Goal: Task Accomplishment & Management: Use online tool/utility

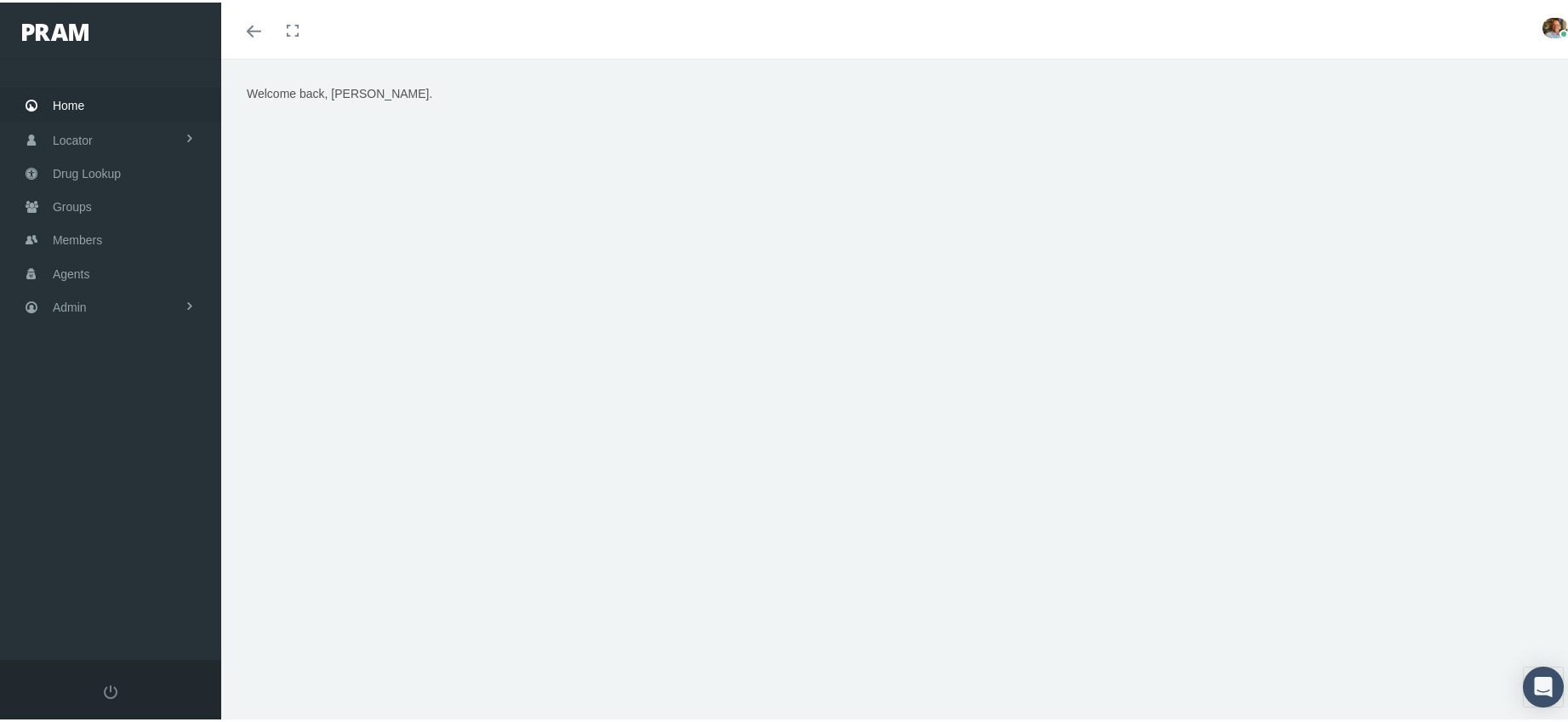
click at [52, 385] on div "Home Locator Pharmacy Cannabis Provider Drug Lookup Groups" at bounding box center [117, 356] width 234 height 600
click at [80, 231] on span "Members" at bounding box center [77, 238] width 50 height 33
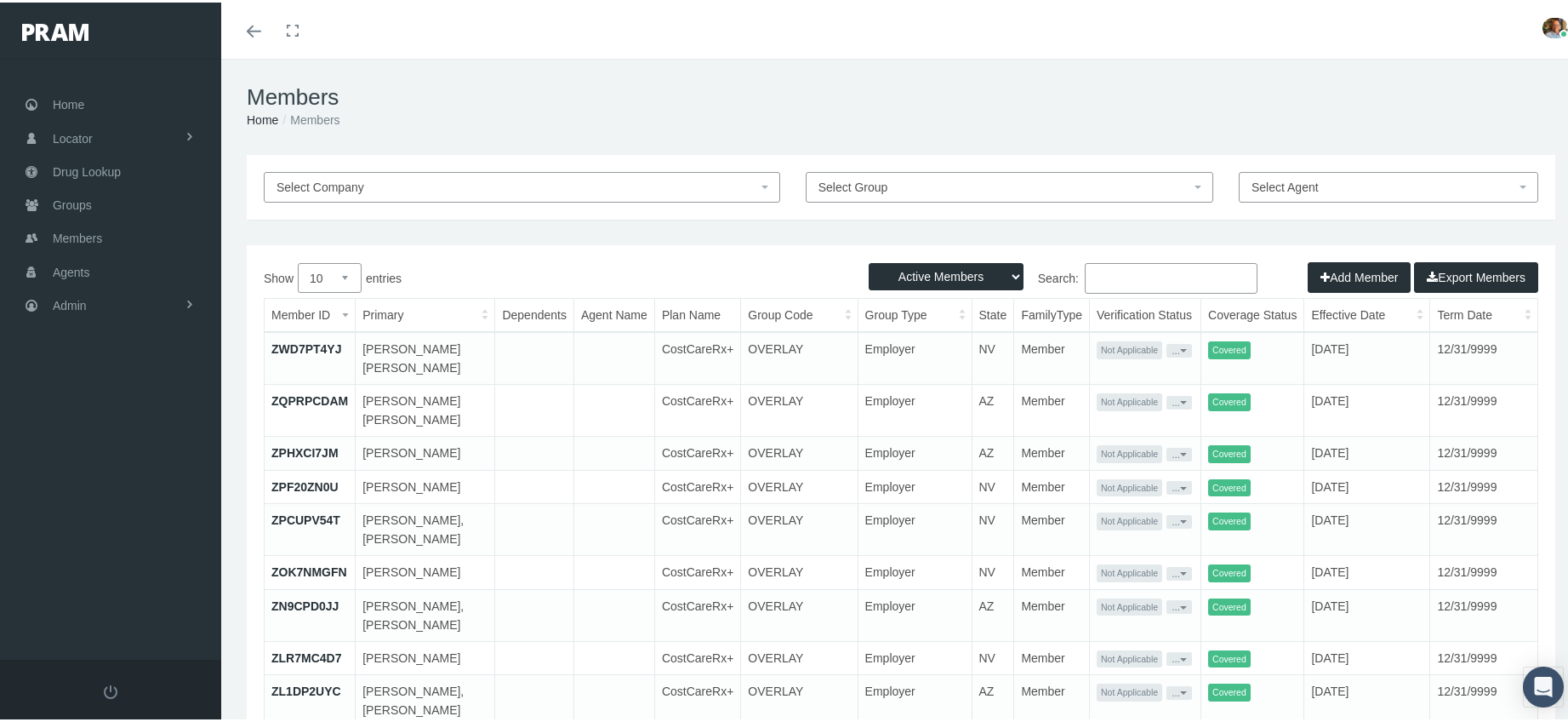
click at [1194, 274] on input "Search:" at bounding box center [1171, 275] width 173 height 31
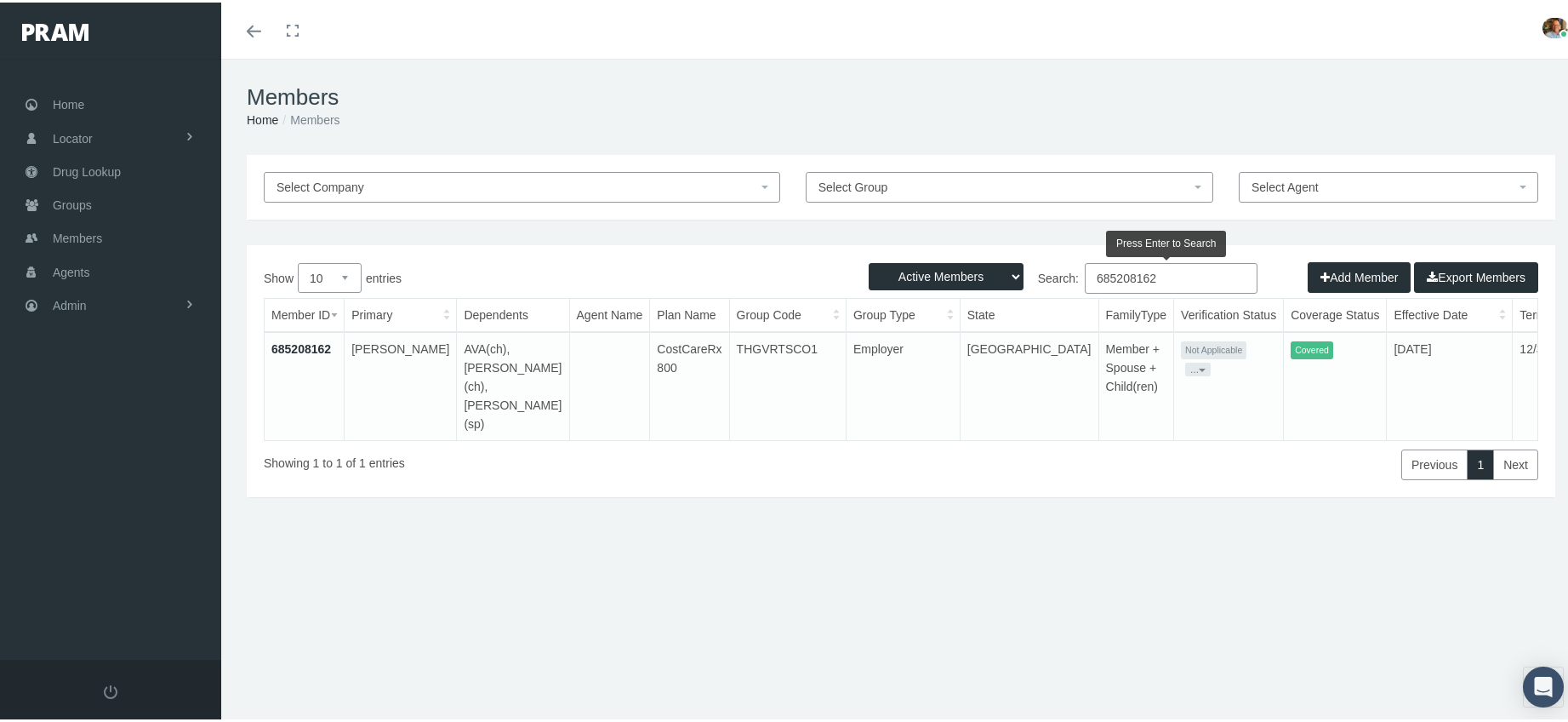
type input "685208162"
click at [1185, 360] on button "..." at bounding box center [1197, 367] width 25 height 14
click at [1168, 404] on link "Get Invitation URL" at bounding box center [1197, 408] width 111 height 21
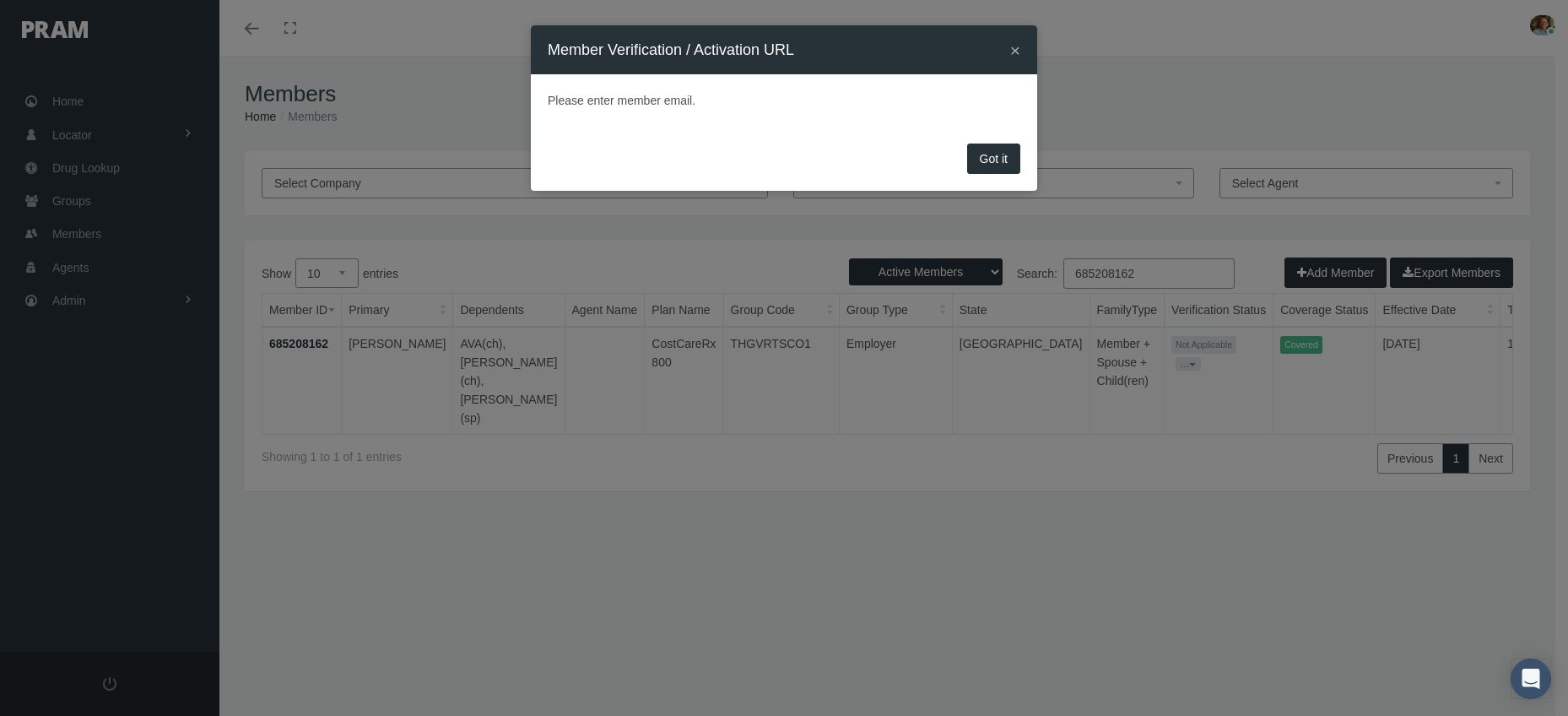
click at [1018, 45] on button "×" at bounding box center [1015, 50] width 10 height 18
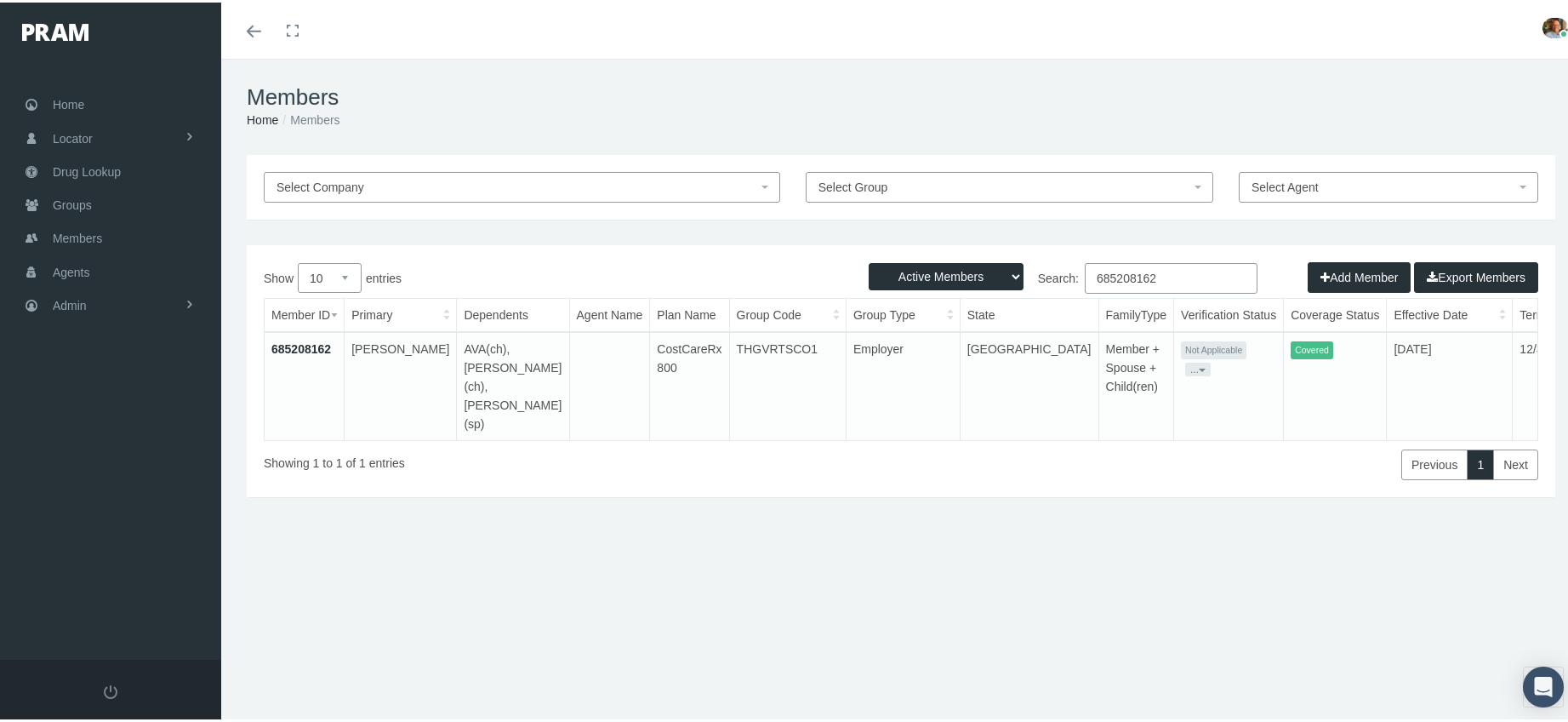
click at [778, 342] on td "THGVRTSCO1" at bounding box center [787, 383] width 117 height 108
copy td "THGVRTSCO1"
drag, startPoint x: 1193, startPoint y: 269, endPoint x: 986, endPoint y: 300, distance: 209.3
click at [986, 300] on div "Show 10 25 50 100 entries Search: 685208162 Member ID Primary Dependents Agent …" at bounding box center [900, 368] width 1274 height 217
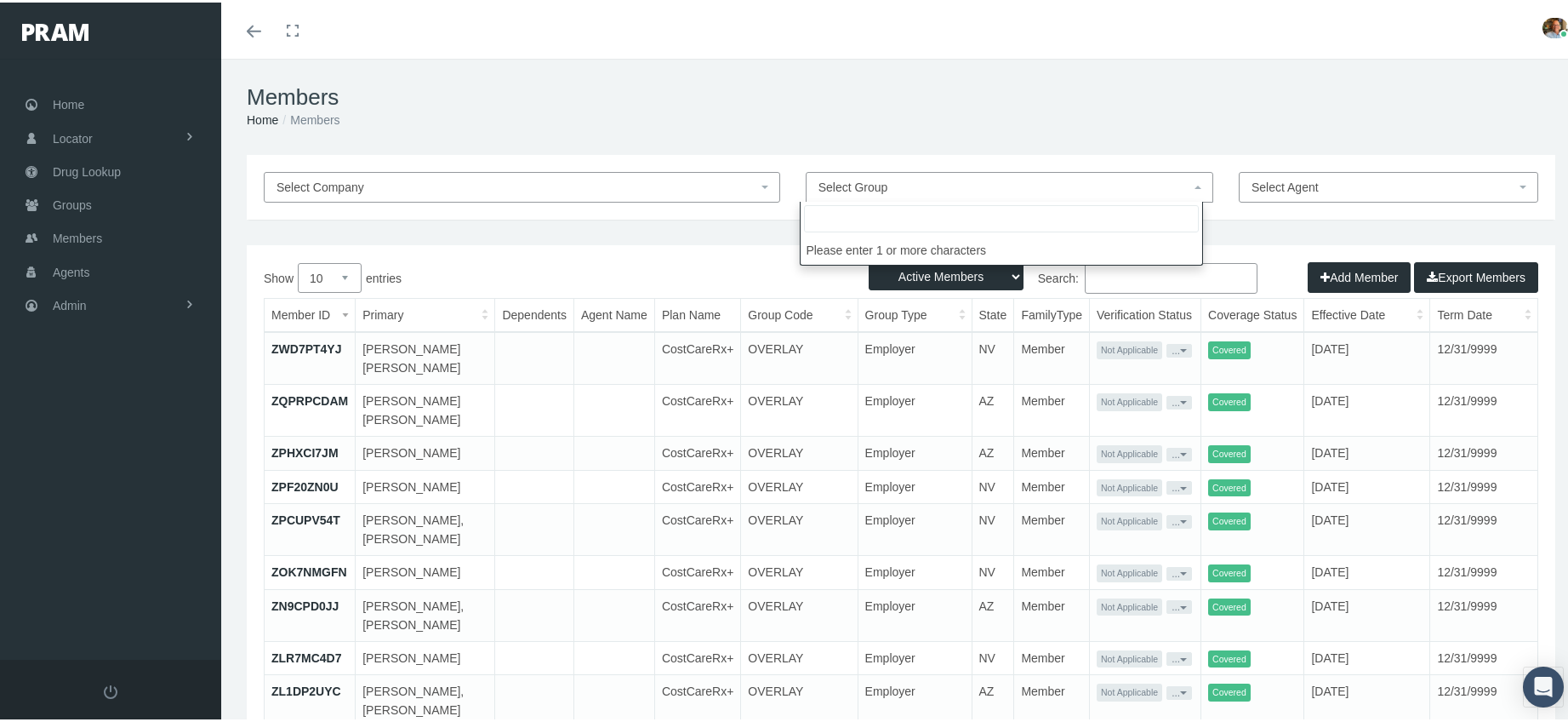
click at [928, 183] on span "Select Group" at bounding box center [1004, 184] width 372 height 19
type input "THGVRTSCO1"
select select "30405"
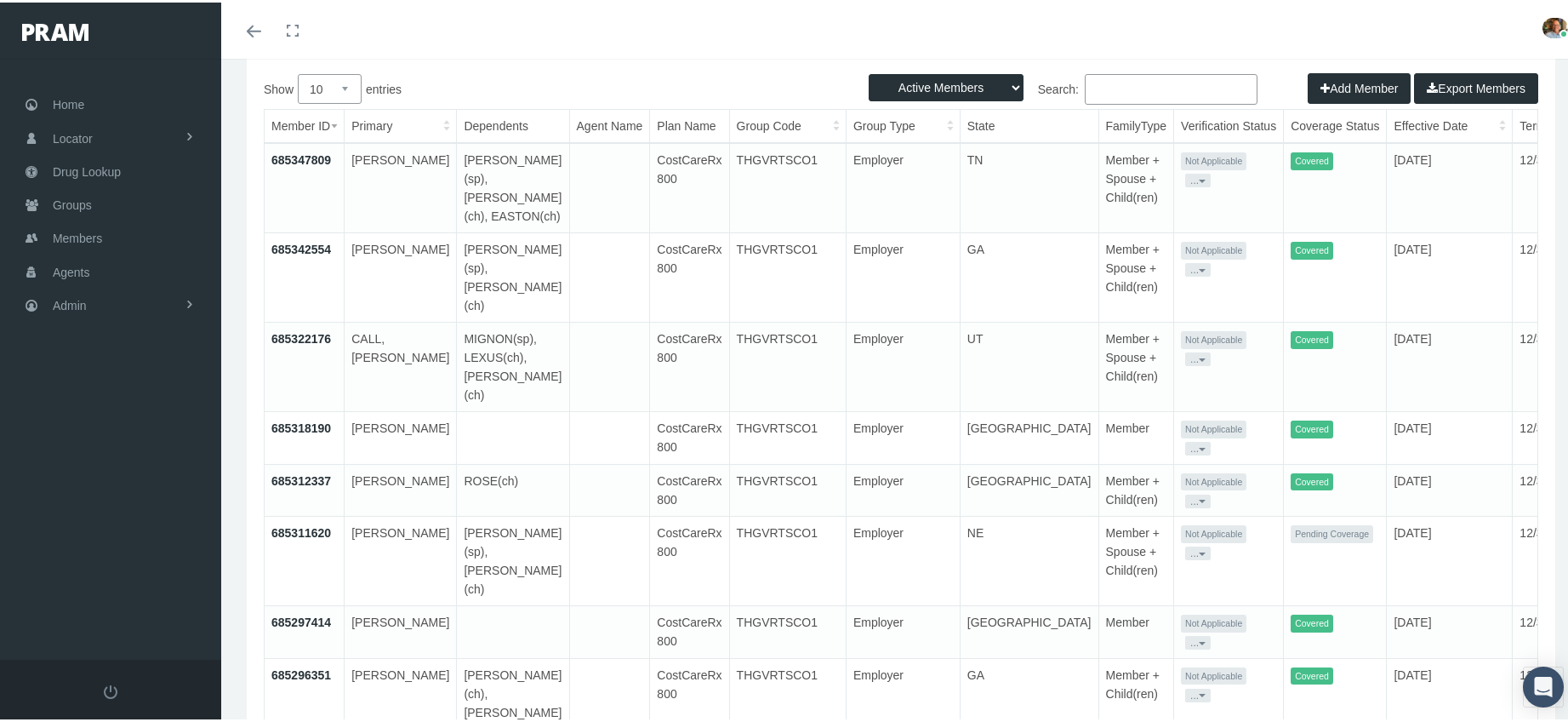
scroll to position [92, 0]
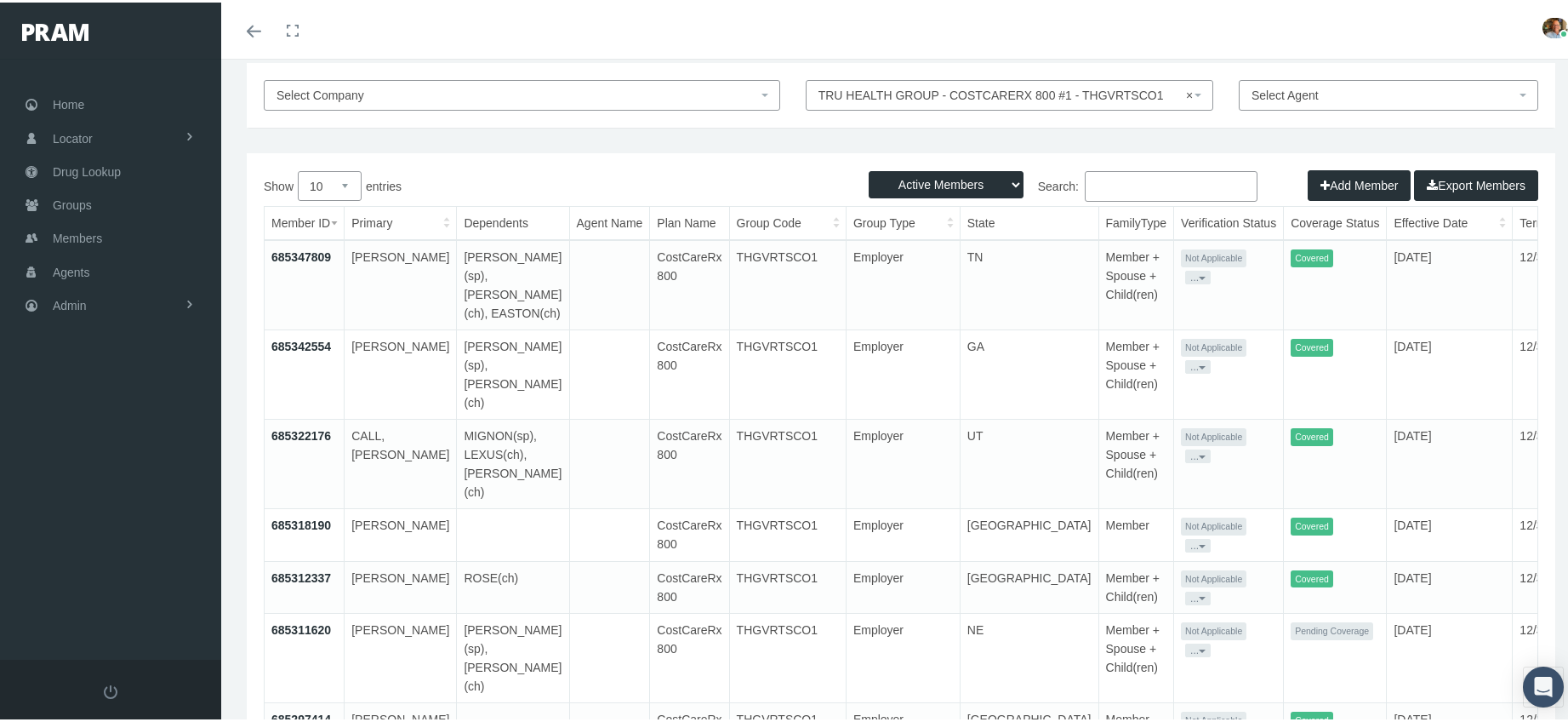
click at [353, 187] on select "10 25 50 100" at bounding box center [329, 183] width 64 height 30
select select "100"
click at [297, 168] on select "10 25 50 100" at bounding box center [329, 183] width 64 height 30
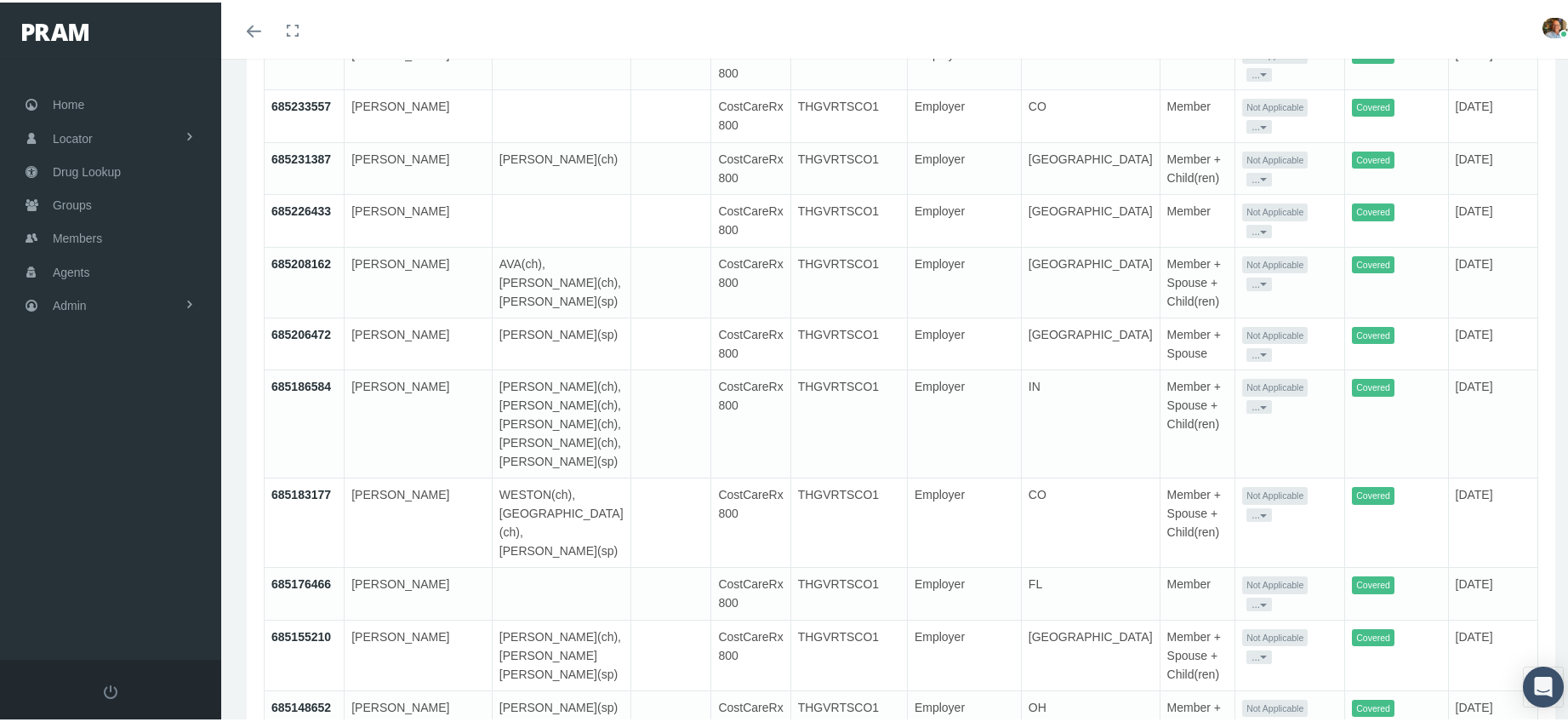
scroll to position [1368, 0]
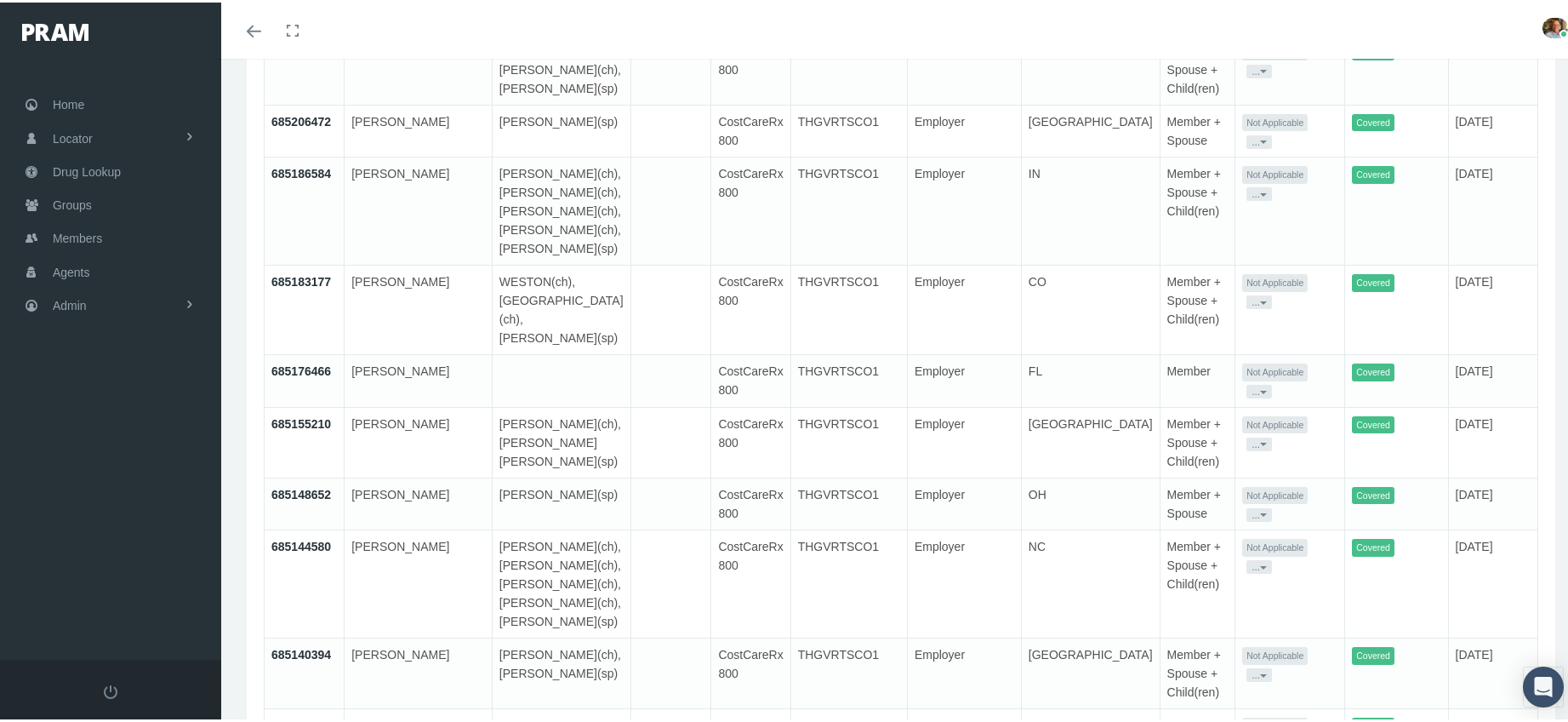
click at [1246, 184] on button "..." at bounding box center [1259, 191] width 25 height 14
click at [1172, 223] on link "Get Invitation URL" at bounding box center [1211, 227] width 111 height 21
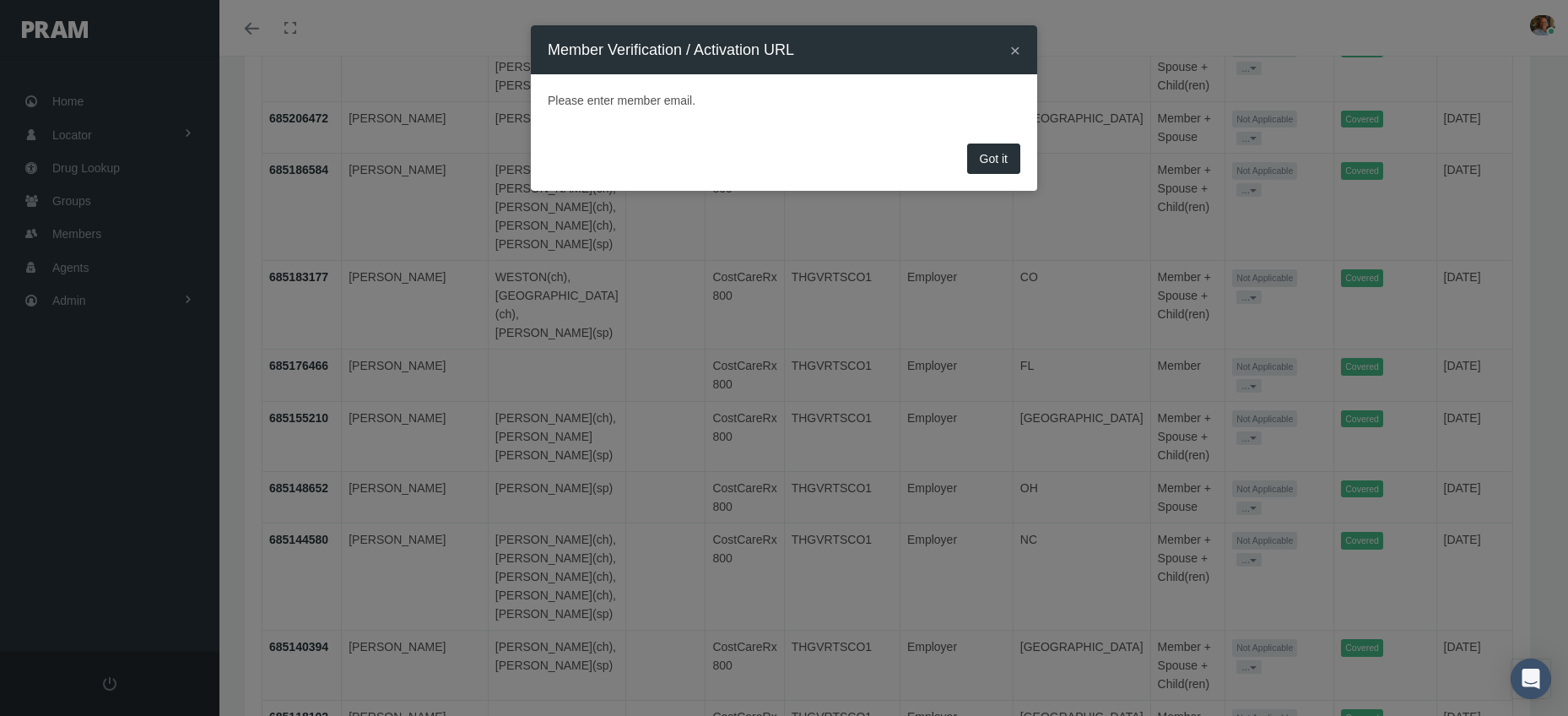
click at [1012, 45] on button "×" at bounding box center [1015, 50] width 10 height 18
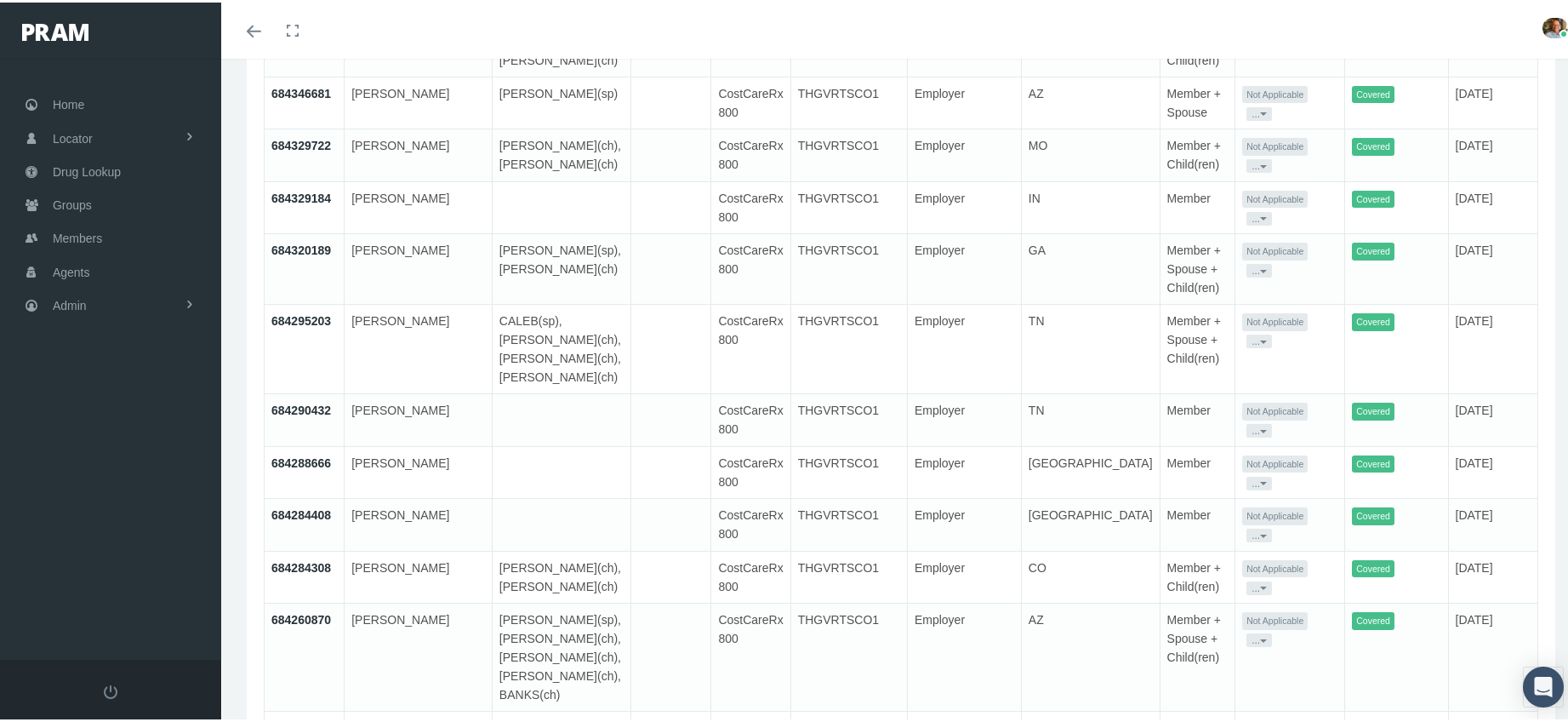
scroll to position [5693, 0]
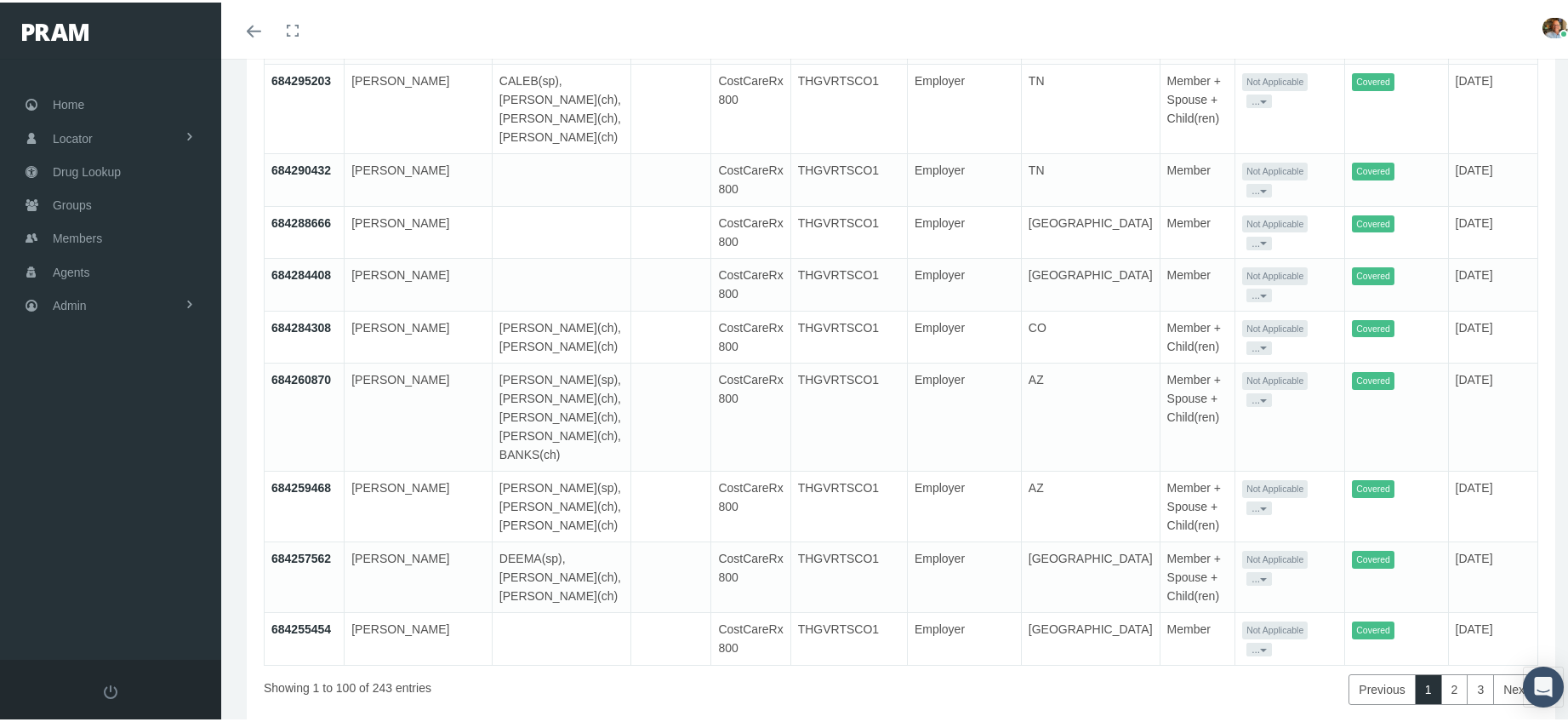
click at [1246, 498] on button "..." at bounding box center [1259, 505] width 25 height 14
click at [1169, 471] on link "Get Invitation URL" at bounding box center [1211, 480] width 111 height 21
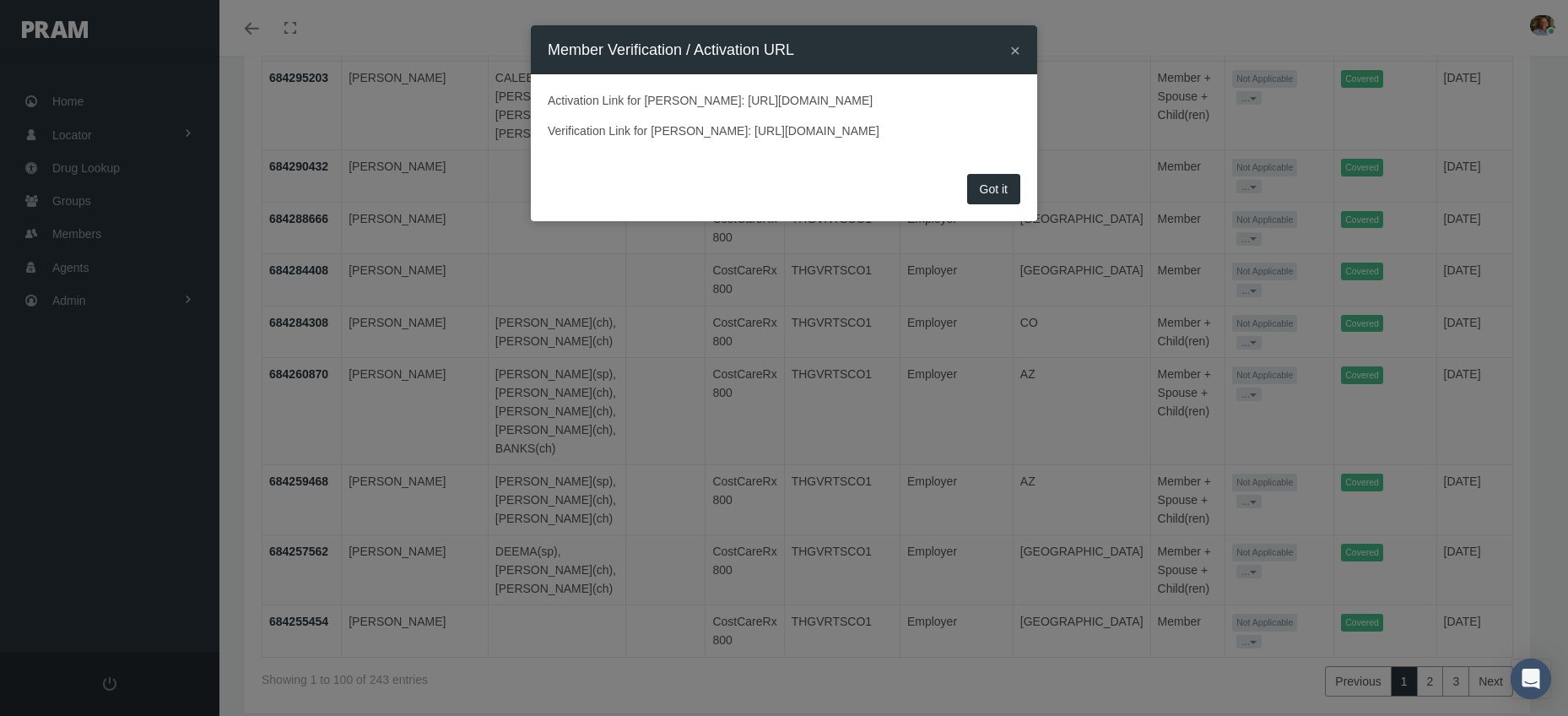
click at [1014, 48] on button "×" at bounding box center [1015, 50] width 10 height 18
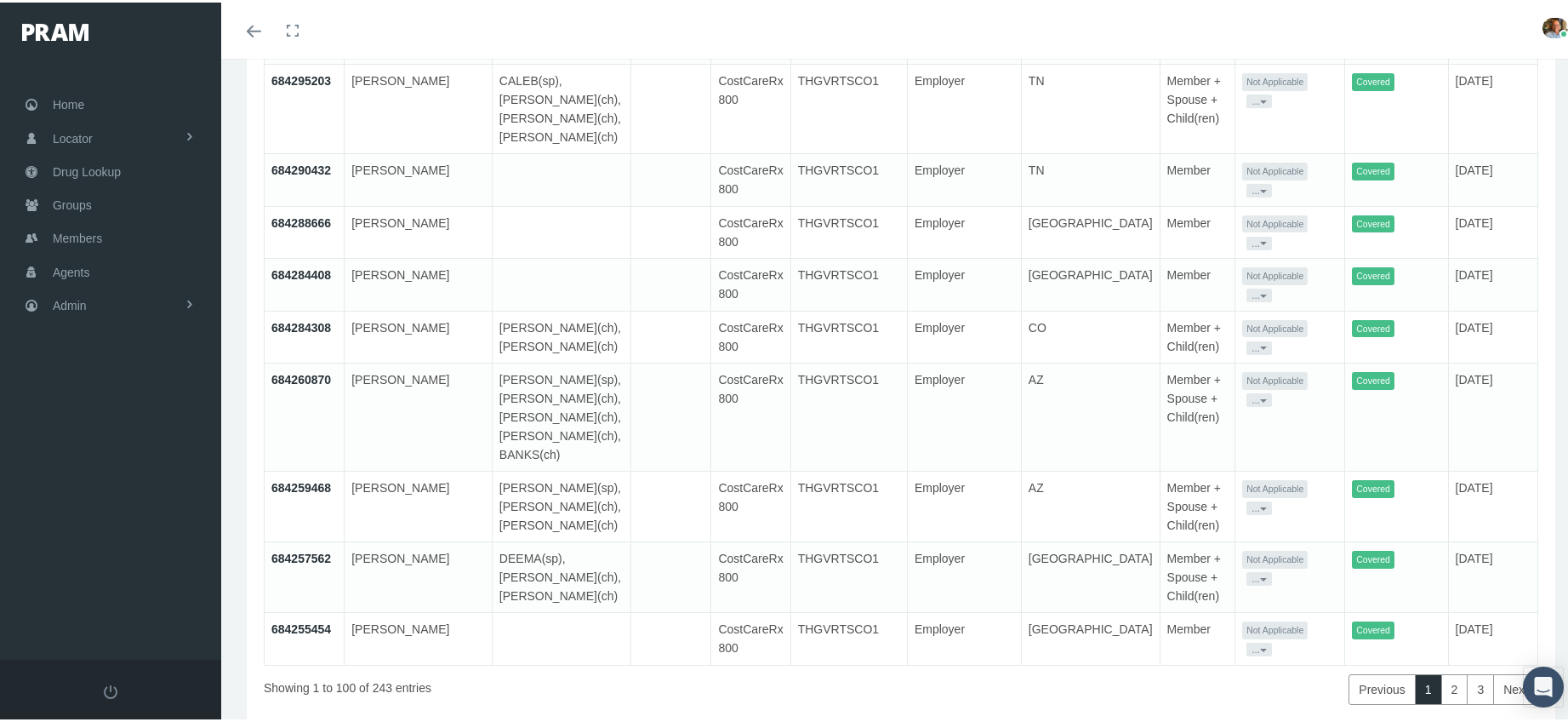
click at [1246, 498] on button "..." at bounding box center [1259, 505] width 25 height 14
click at [1180, 476] on link "Get Invitation URL" at bounding box center [1211, 480] width 111 height 21
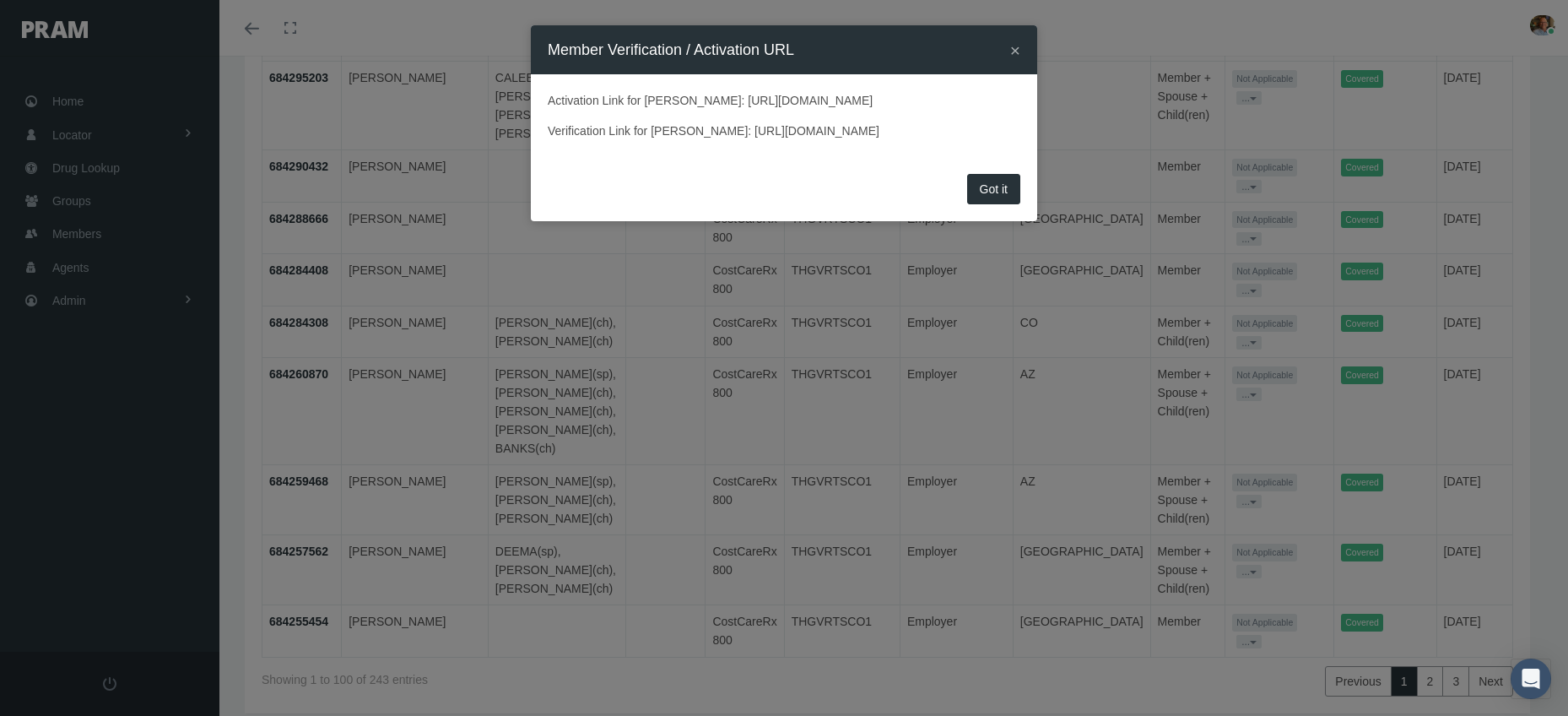
click at [1016, 47] on button "×" at bounding box center [1015, 50] width 10 height 18
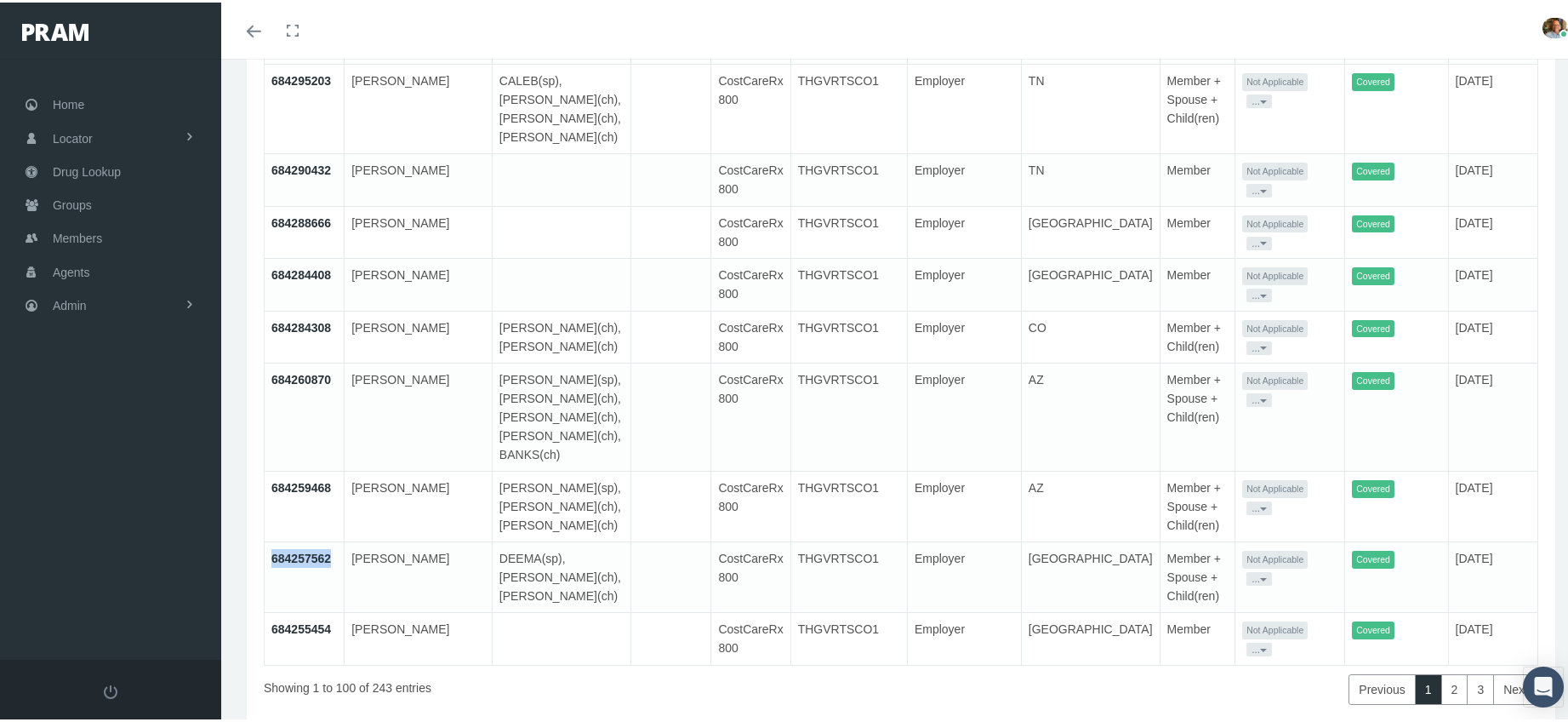
drag, startPoint x: 268, startPoint y: 479, endPoint x: 335, endPoint y: 490, distance: 67.9
click at [335, 540] on td "684257562" at bounding box center [305, 575] width 80 height 71
copy link "684257562"
click at [1246, 640] on button "..." at bounding box center [1259, 646] width 25 height 14
click at [1180, 618] on link "Get Invitation URL" at bounding box center [1198, 621] width 111 height 21
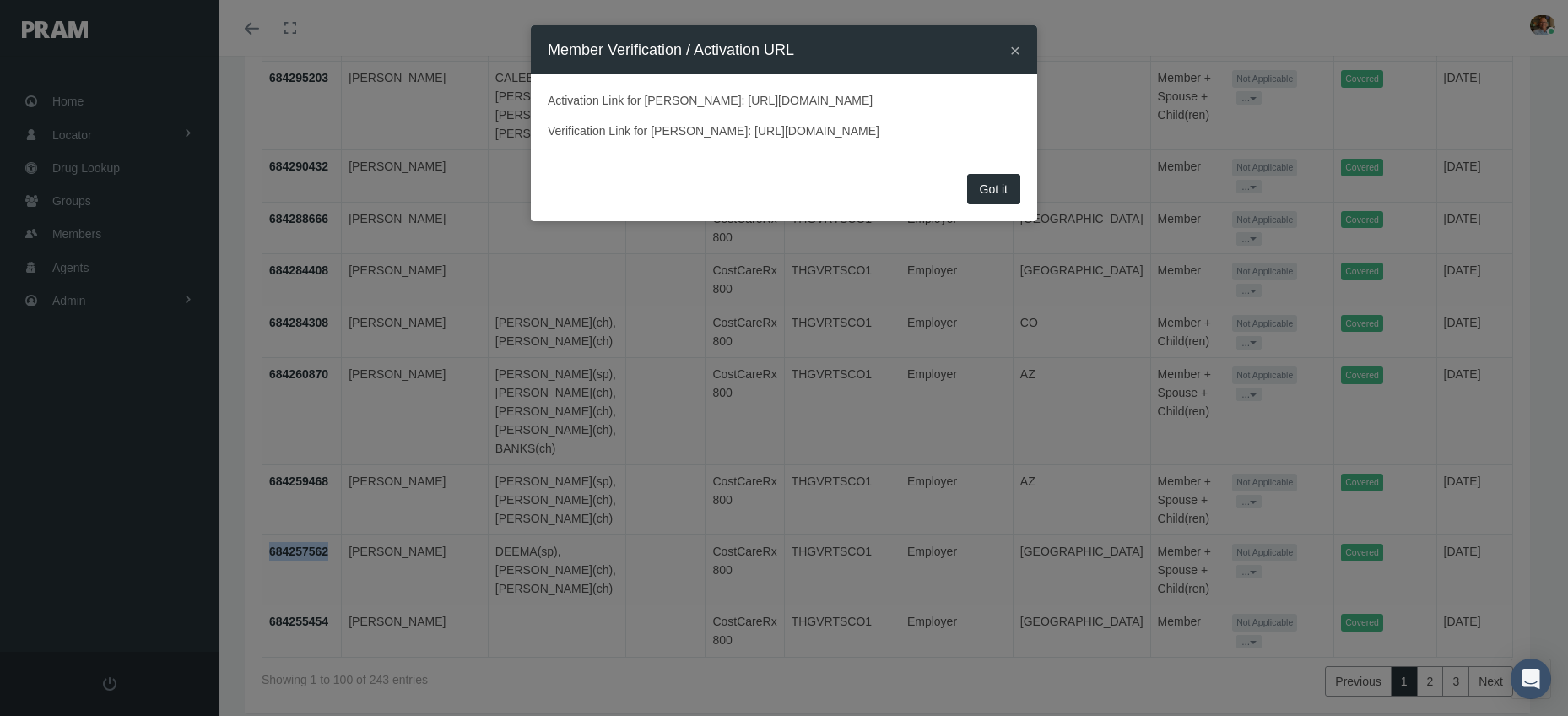
click at [1016, 56] on button "×" at bounding box center [1015, 50] width 10 height 18
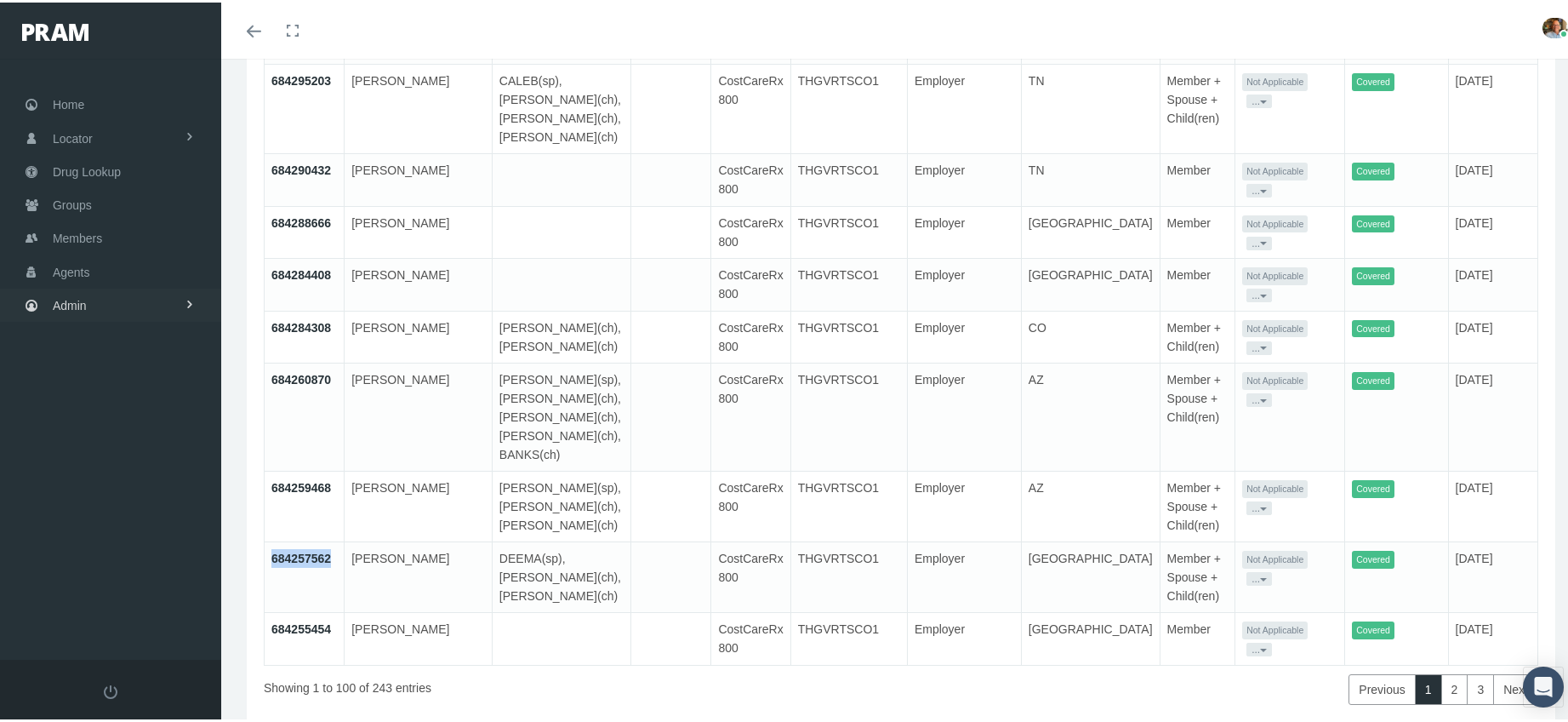
click at [89, 292] on link "Admin" at bounding box center [110, 302] width 222 height 33
click at [109, 326] on span "Security" at bounding box center [92, 339] width 43 height 29
click at [104, 420] on span "User Lookup" at bounding box center [100, 434] width 67 height 29
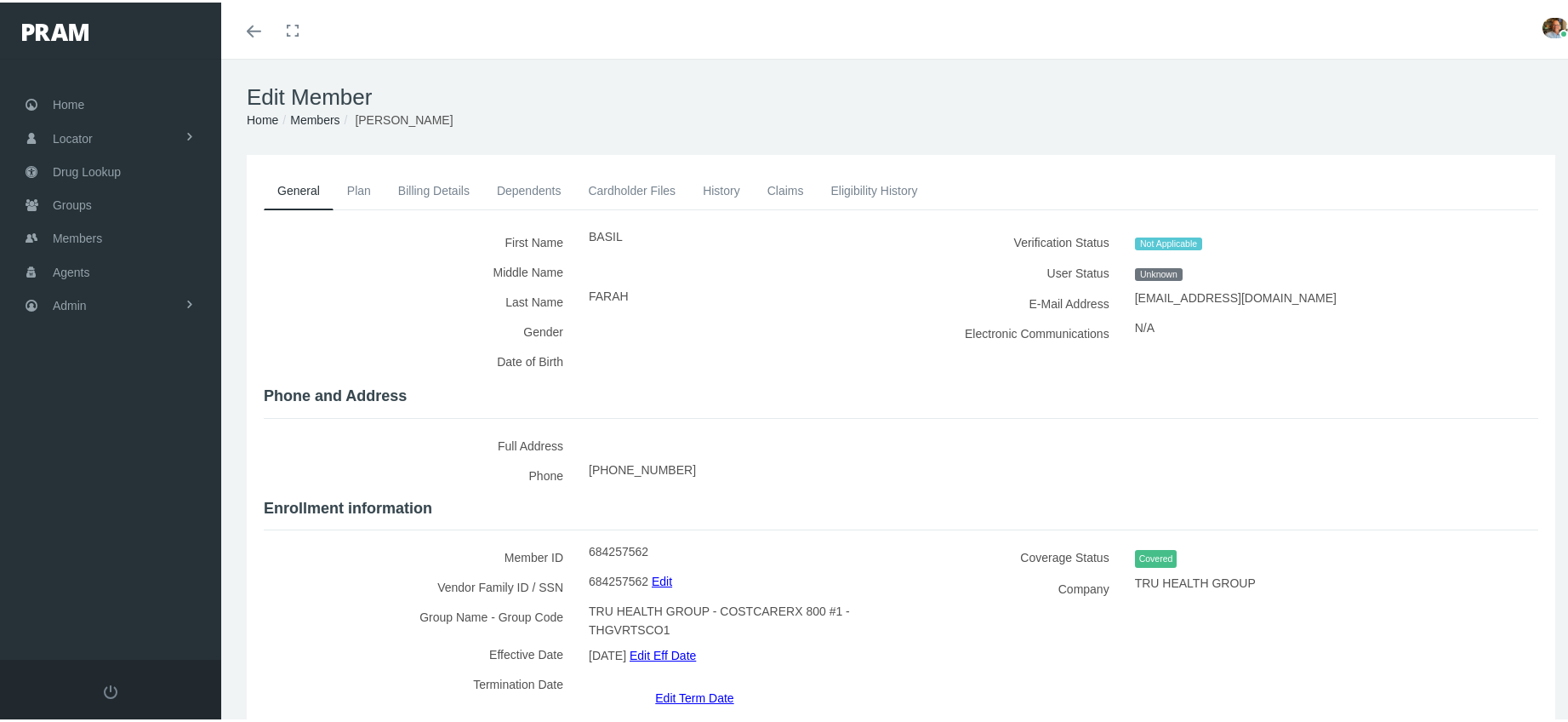
click at [842, 186] on link "Eligibility History" at bounding box center [873, 188] width 114 height 37
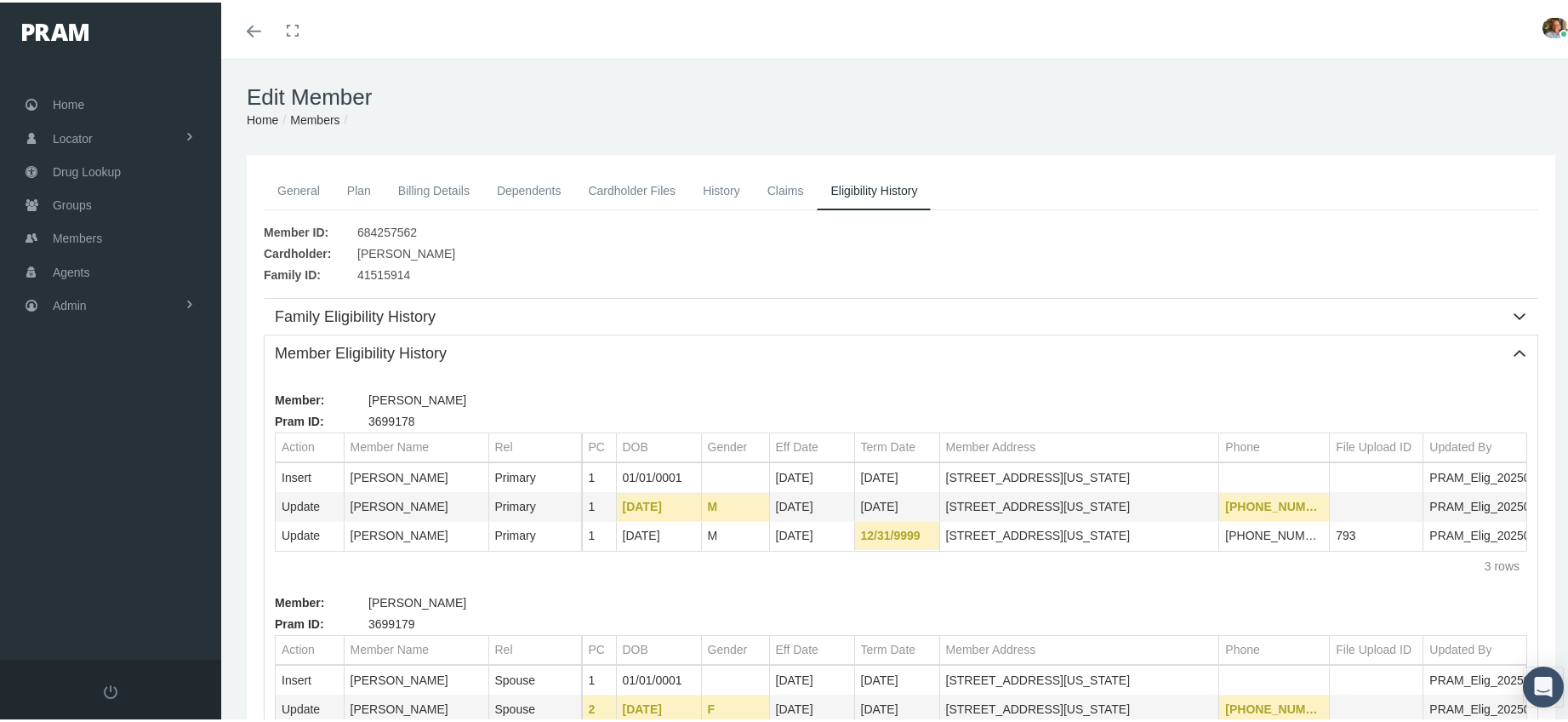
click at [641, 192] on link "Cardholder Files" at bounding box center [631, 188] width 115 height 37
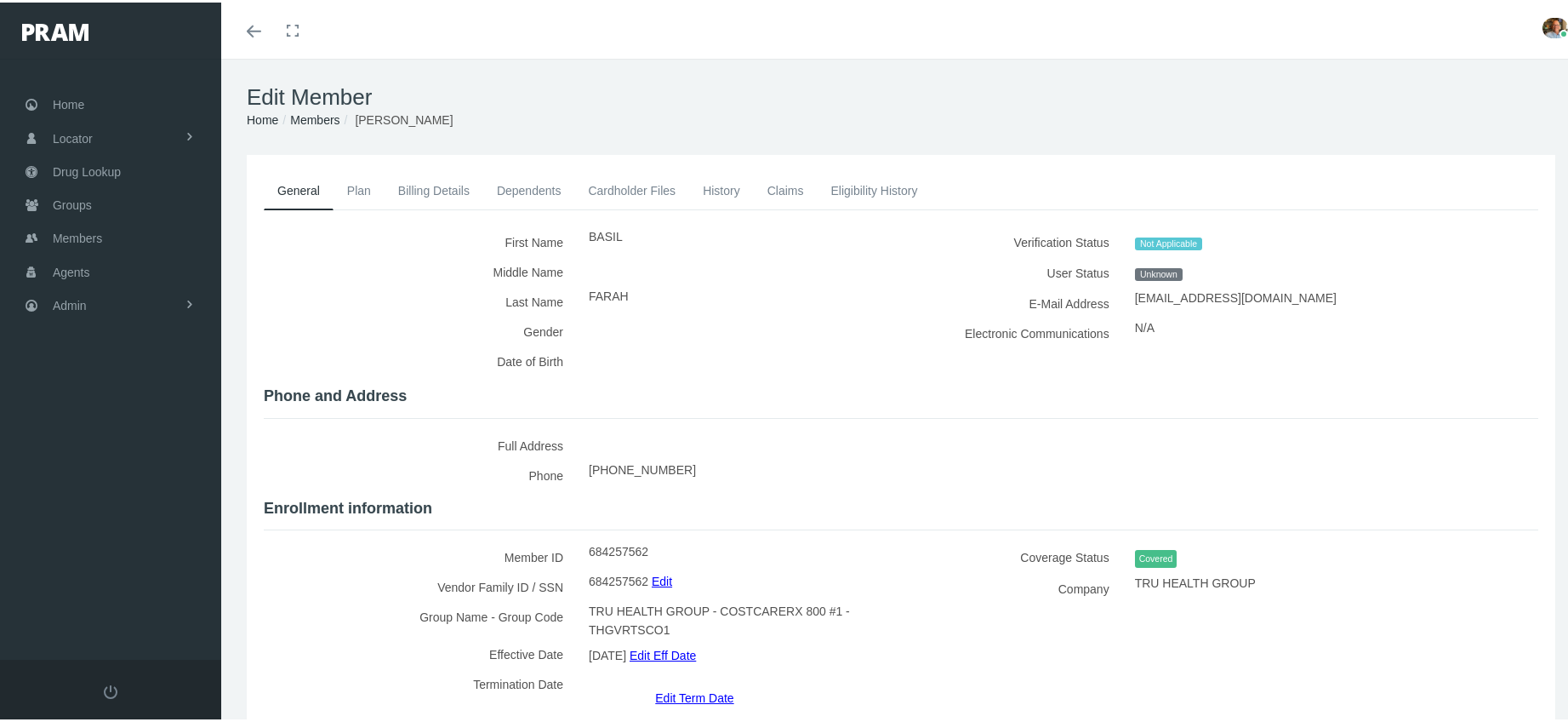
click at [637, 184] on link "Cardholder Files" at bounding box center [631, 188] width 115 height 37
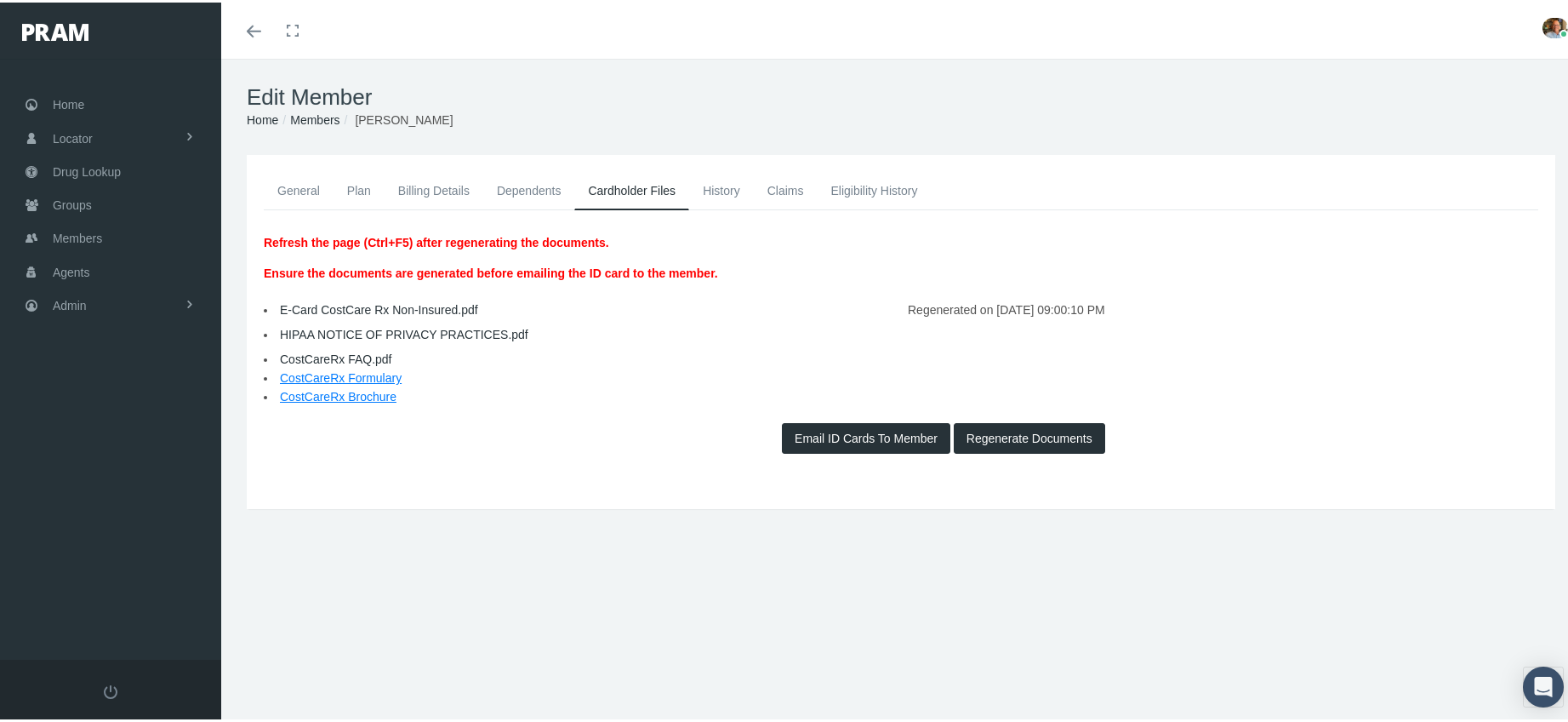
click at [286, 184] on link "General" at bounding box center [298, 188] width 70 height 37
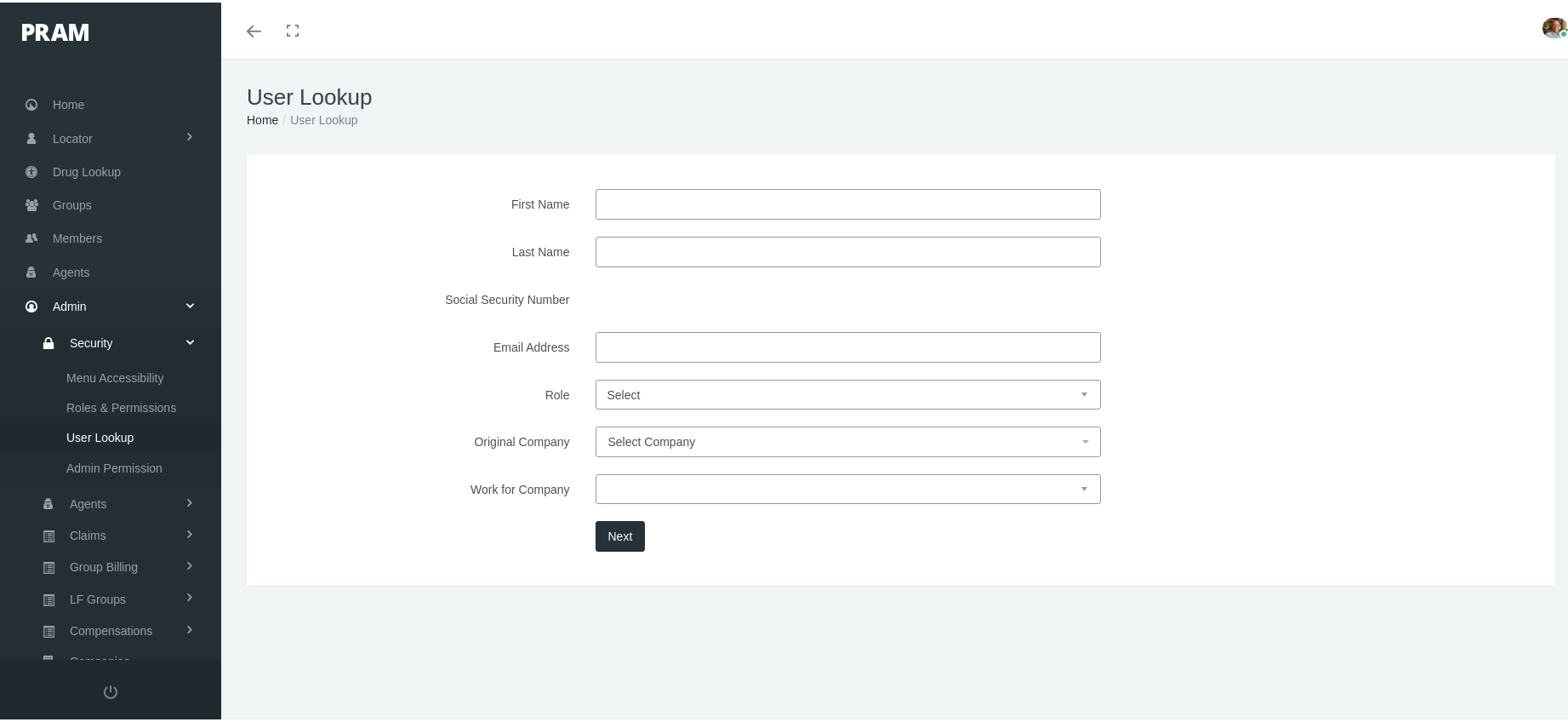
scroll to position [217, 0]
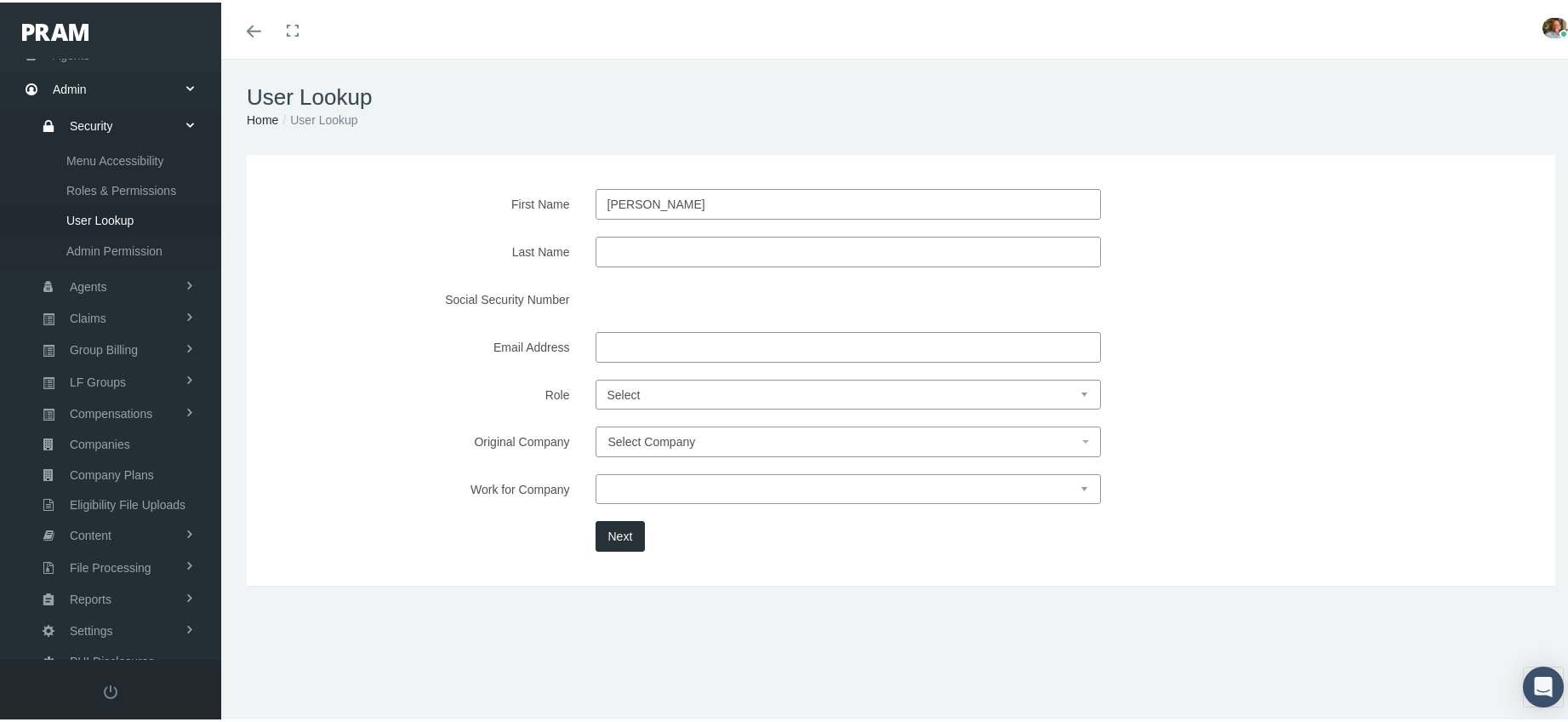
type input "[PERSON_NAME]"
click at [611, 384] on select "Select Agent Master Admin Member Pram Admin Super Pram Admin" at bounding box center [848, 392] width 505 height 30
select select "4"
click at [596, 377] on select "Select Agent Master Admin Member Pram Admin Super Pram Admin" at bounding box center [848, 392] width 505 height 30
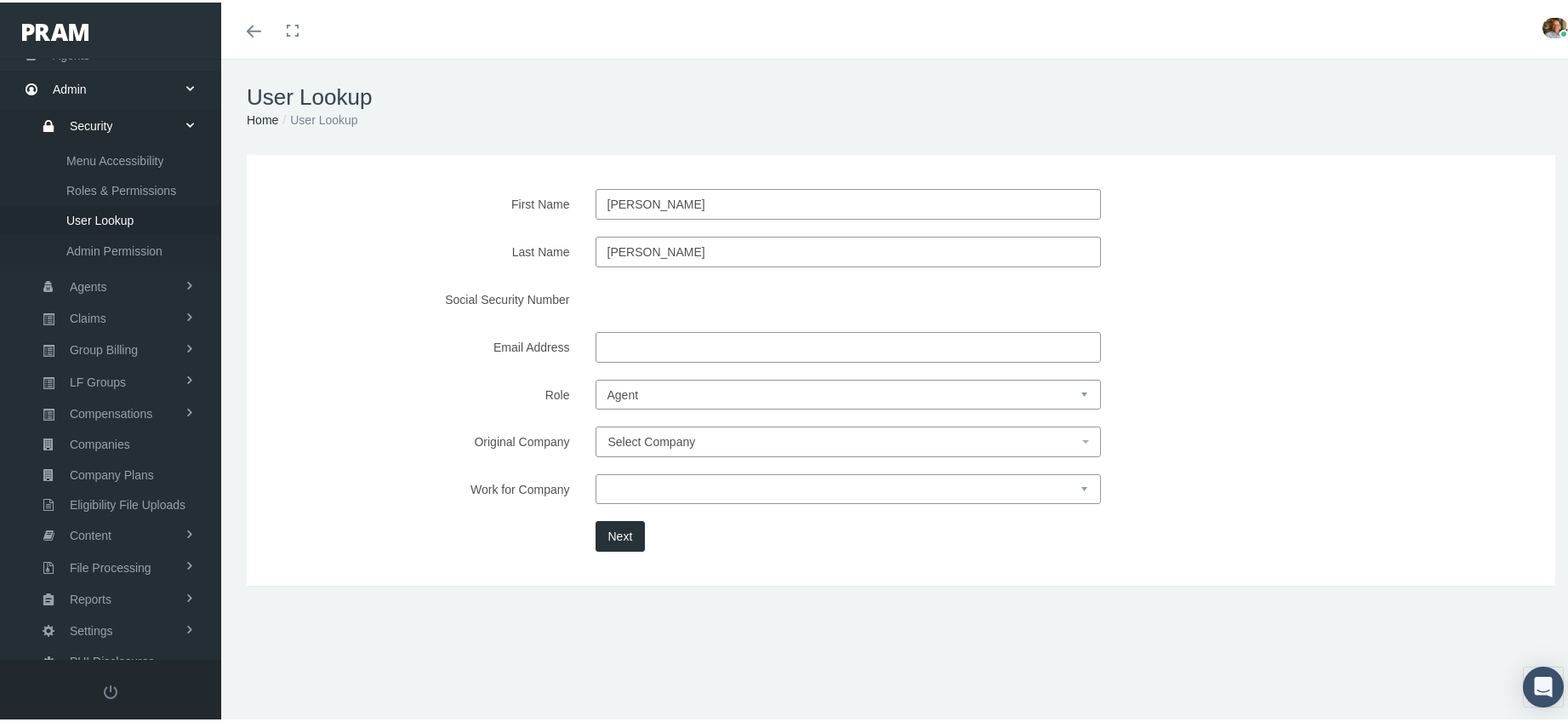
click at [620, 537] on button "Next" at bounding box center [621, 533] width 50 height 31
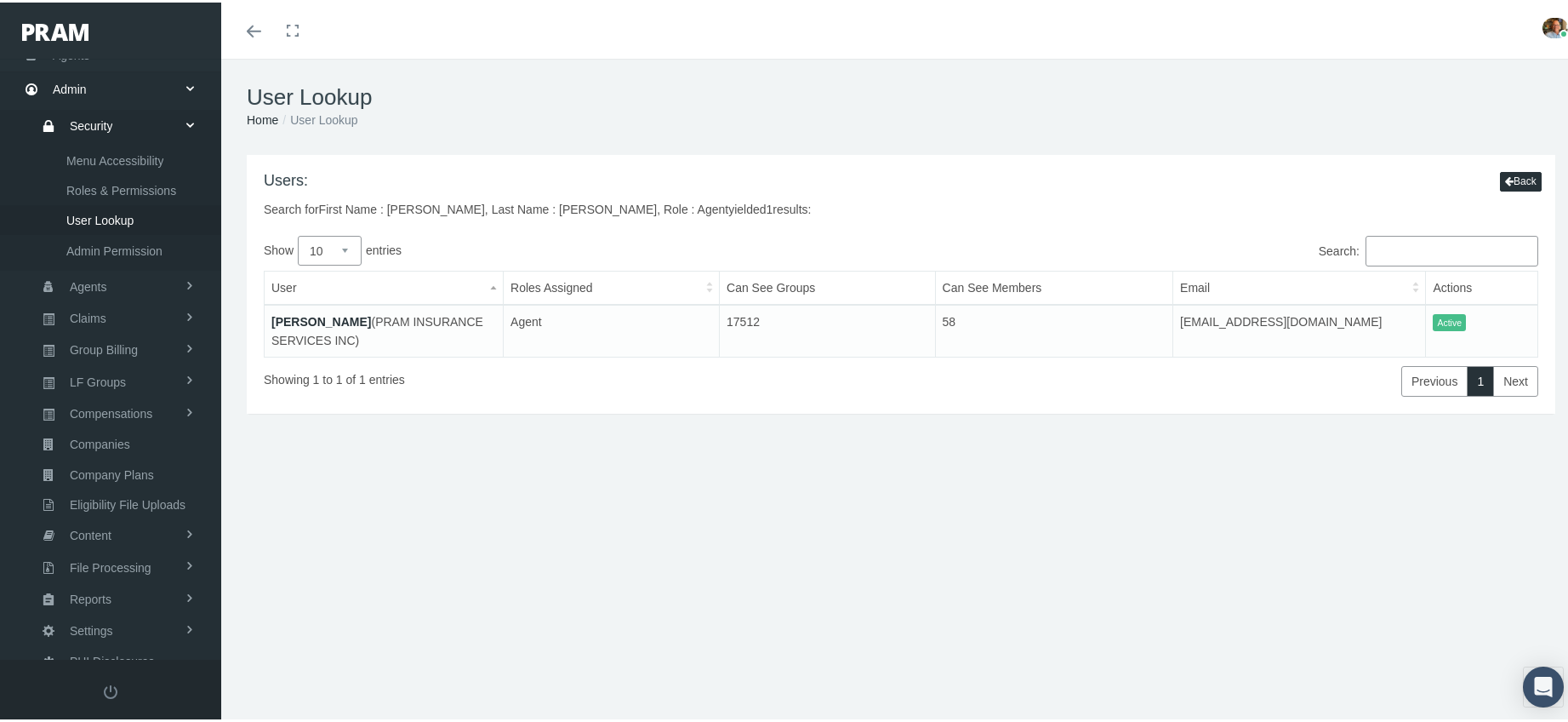
click at [293, 313] on link "[PERSON_NAME]" at bounding box center [321, 319] width 99 height 14
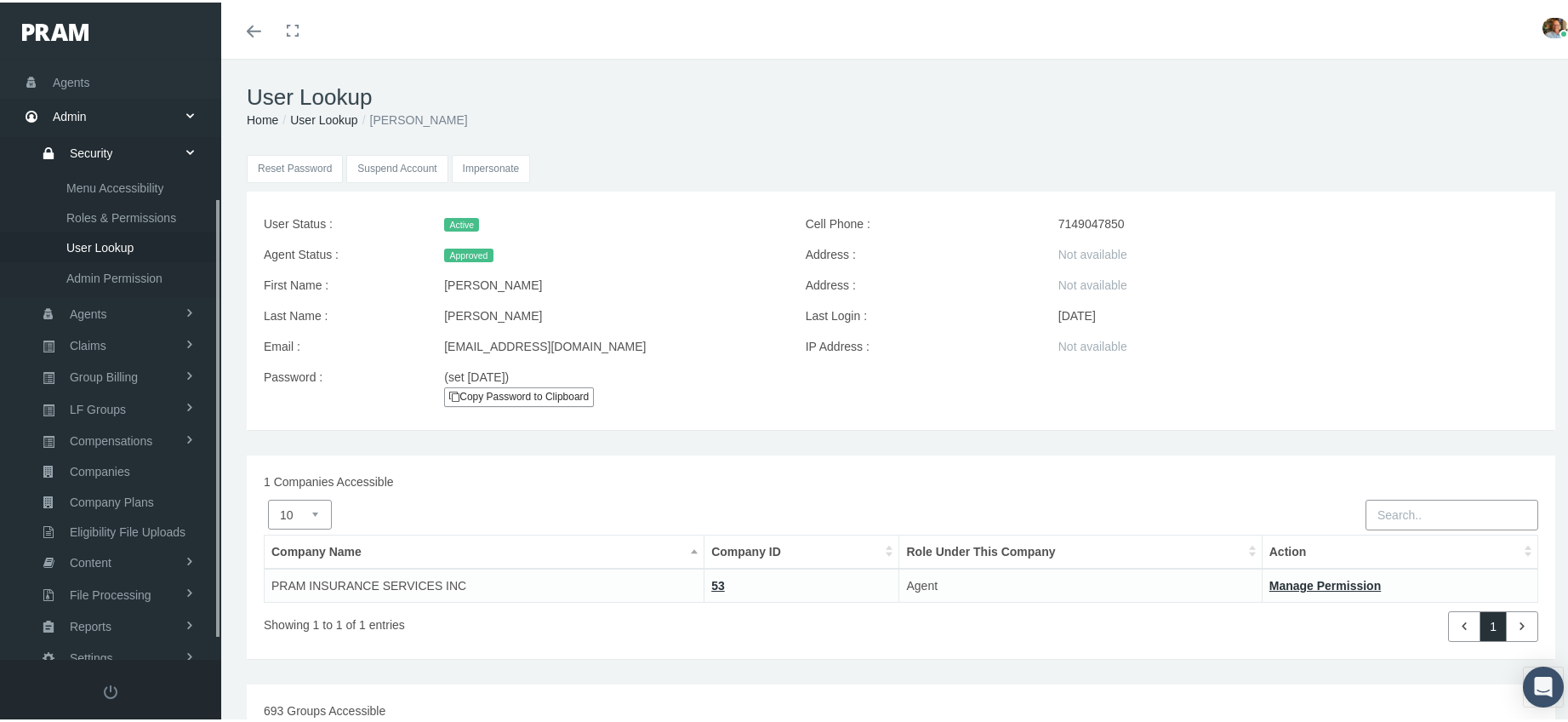
scroll to position [217, 0]
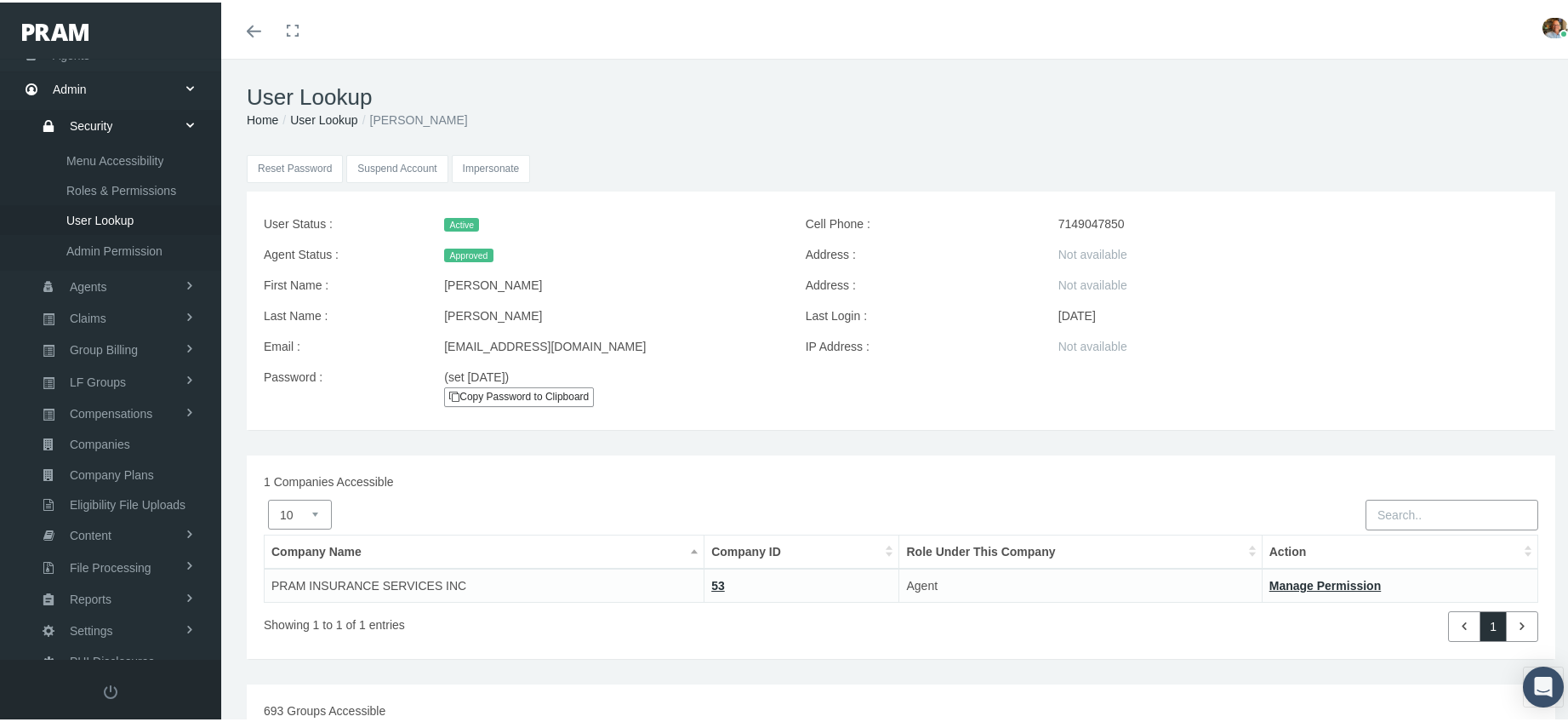
click at [467, 166] on input "Impersonate" at bounding box center [491, 166] width 79 height 28
